Goal: Task Accomplishment & Management: Use online tool/utility

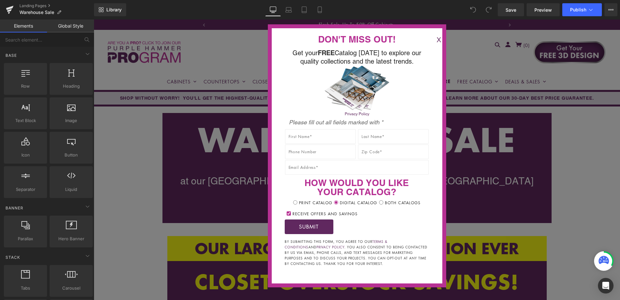
click at [432, 39] on button "X" at bounding box center [438, 40] width 13 height 11
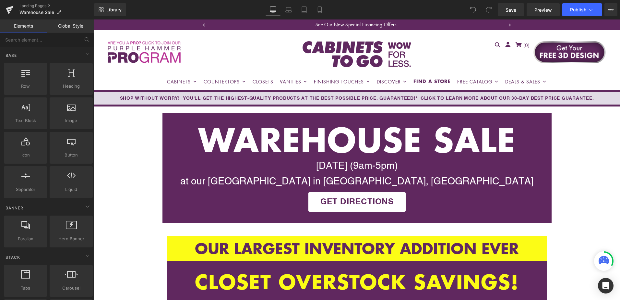
click at [336, 166] on div "[DATE] (9am-5pm) at our [GEOGRAPHIC_DATA] in [GEOGRAPHIC_DATA], [GEOGRAPHIC_DAT…" at bounding box center [356, 173] width 379 height 31
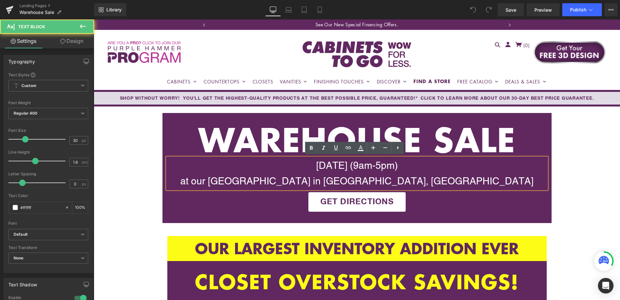
click at [334, 164] on div "[DATE] (9am-5pm) at our [GEOGRAPHIC_DATA] in [GEOGRAPHIC_DATA], [GEOGRAPHIC_DAT…" at bounding box center [356, 173] width 379 height 31
drag, startPoint x: 318, startPoint y: 163, endPoint x: 376, endPoint y: 160, distance: 58.4
click at [376, 160] on div "[DATE] (9am-5pm) at our [GEOGRAPHIC_DATA] in [GEOGRAPHIC_DATA], [GEOGRAPHIC_DAT…" at bounding box center [356, 173] width 379 height 31
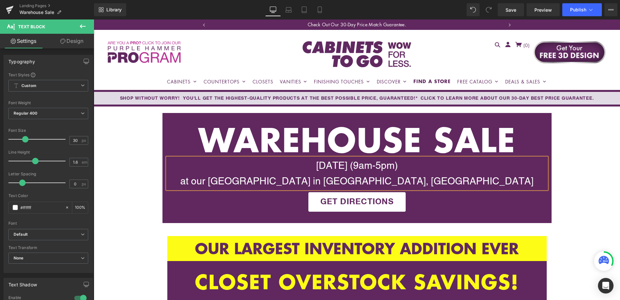
click at [412, 165] on div "[DATE] (9am-5pm) at our [GEOGRAPHIC_DATA] in [GEOGRAPHIC_DATA], [GEOGRAPHIC_DAT…" at bounding box center [356, 173] width 379 height 31
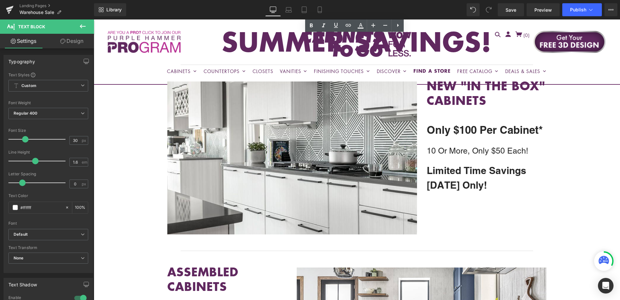
scroll to position [1005, 0]
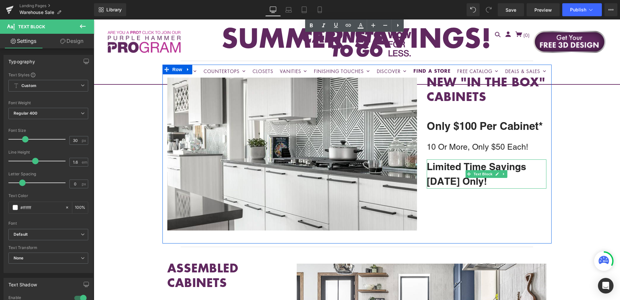
click at [457, 175] on b "[DATE] Only!" at bounding box center [457, 181] width 60 height 12
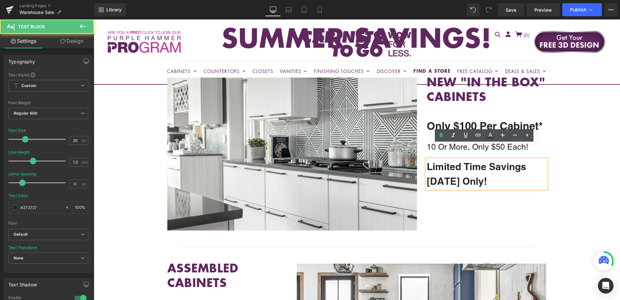
scroll to position [1003, 0]
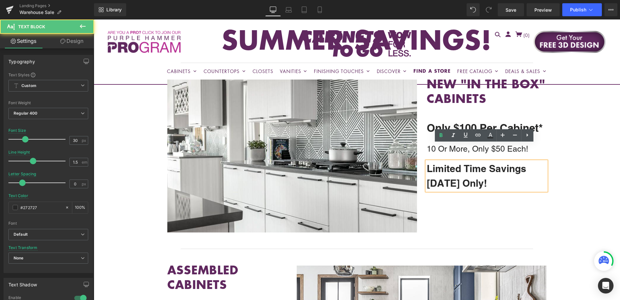
click at [470, 177] on b "[DATE] Only!" at bounding box center [457, 183] width 60 height 12
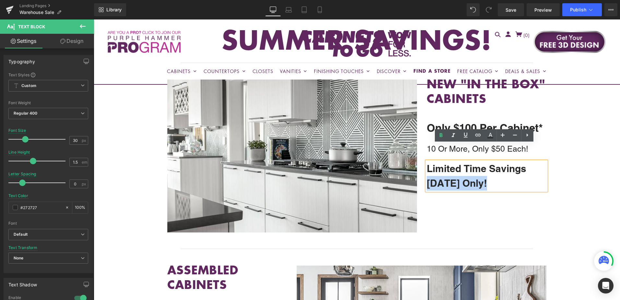
drag, startPoint x: 489, startPoint y: 166, endPoint x: 428, endPoint y: 169, distance: 61.0
click at [428, 177] on b "[DATE] Only!" at bounding box center [457, 183] width 60 height 12
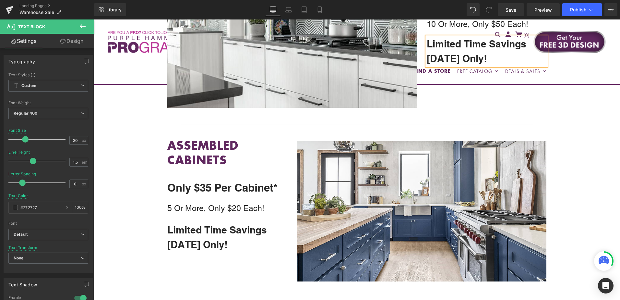
scroll to position [1133, 0]
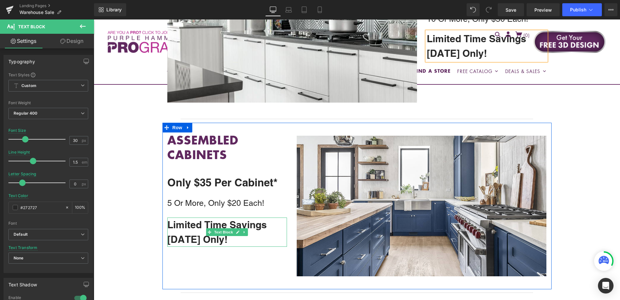
click at [193, 233] on b "[DATE] Only!" at bounding box center [197, 239] width 60 height 12
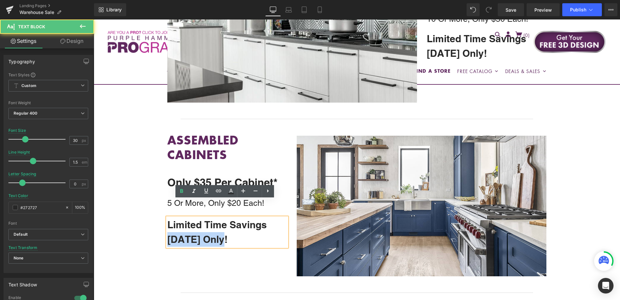
drag, startPoint x: 227, startPoint y: 220, endPoint x: 162, endPoint y: 217, distance: 64.6
click at [162, 217] on div "Assembled CABINETS Heading Only $35 Per Cabinet* Text Block 5 Or More, Only $20…" at bounding box center [227, 191] width 130 height 111
click at [220, 233] on b "[DATE] Only!" at bounding box center [197, 239] width 60 height 12
drag, startPoint x: 228, startPoint y: 220, endPoint x: 165, endPoint y: 216, distance: 63.4
click at [167, 217] on div "Limited Time Savings [DATE] Only!" at bounding box center [227, 231] width 120 height 29
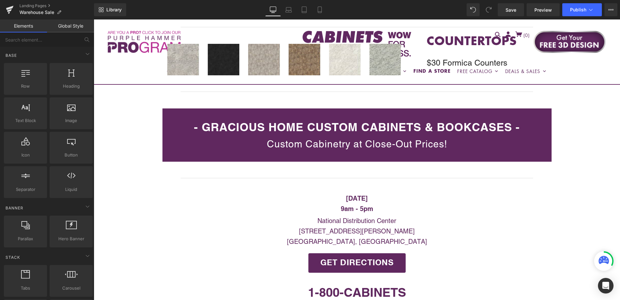
scroll to position [1749, 0]
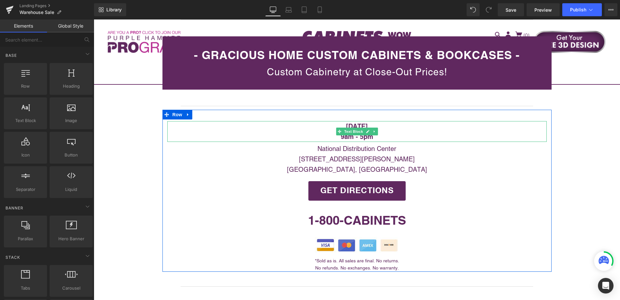
click at [401, 121] on p "[DATE]" at bounding box center [356, 126] width 379 height 10
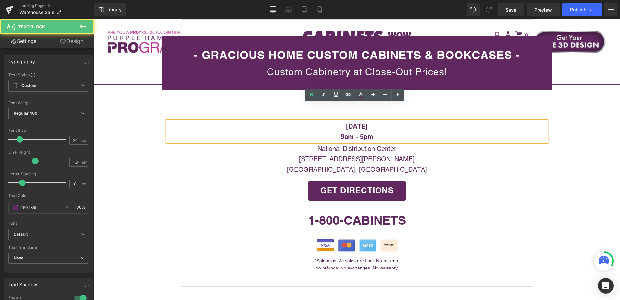
click at [398, 121] on p "[DATE]" at bounding box center [356, 126] width 379 height 10
drag, startPoint x: 388, startPoint y: 108, endPoint x: 345, endPoint y: 109, distance: 42.8
click at [346, 122] on strong "[DATE]" at bounding box center [357, 126] width 22 height 8
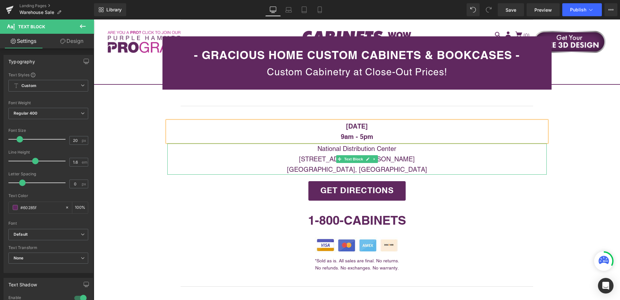
click at [538, 164] on p "[GEOGRAPHIC_DATA], [GEOGRAPHIC_DATA]" at bounding box center [356, 169] width 379 height 10
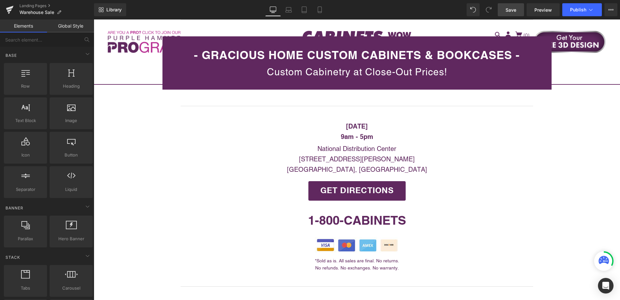
click at [508, 10] on span "Save" at bounding box center [510, 9] width 11 height 7
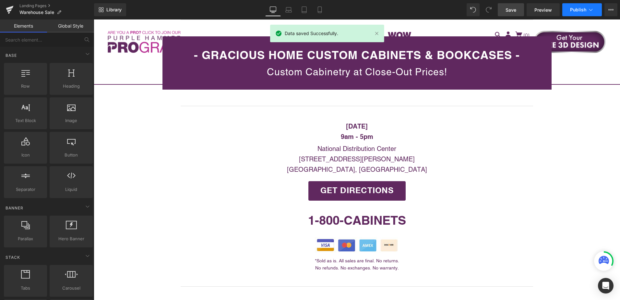
click at [581, 8] on span "Publish" at bounding box center [578, 9] width 16 height 5
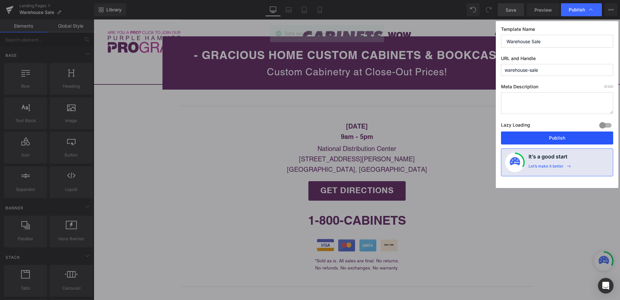
click at [575, 140] on button "Publish" at bounding box center [557, 137] width 112 height 13
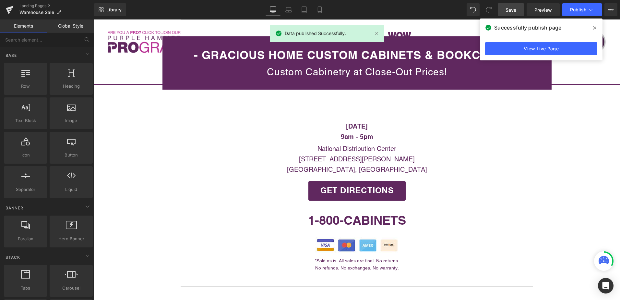
click at [594, 27] on icon at bounding box center [594, 27] width 3 height 3
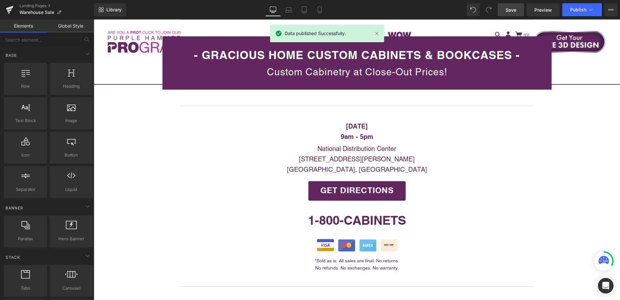
click at [515, 11] on span "Save" at bounding box center [510, 9] width 11 height 7
click at [579, 8] on span "Publish" at bounding box center [578, 9] width 16 height 5
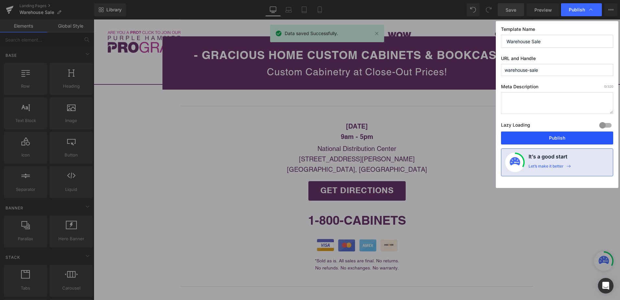
click at [569, 136] on button "Publish" at bounding box center [557, 137] width 112 height 13
